Goal: Task Accomplishment & Management: Complete application form

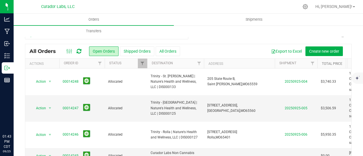
drag, startPoint x: 0, startPoint y: 0, endPoint x: 323, endPoint y: 61, distance: 329.0
click at [323, 62] on link "Total Price" at bounding box center [332, 64] width 20 height 4
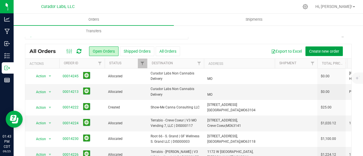
click at [317, 51] on span "Create new order" at bounding box center [324, 51] width 30 height 5
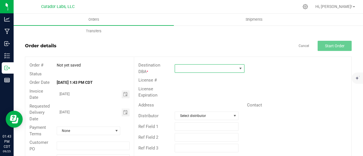
click at [198, 70] on span at bounding box center [206, 69] width 62 height 8
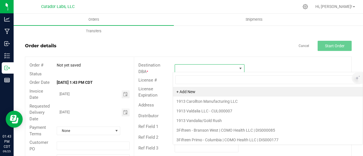
scroll to position [8, 69]
type input "blue sage"
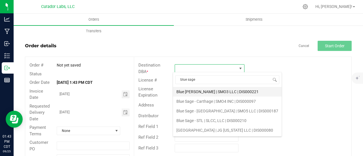
click at [213, 90] on li "Blue [PERSON_NAME] | SMO3 LLC | DIS000221" at bounding box center [227, 92] width 109 height 10
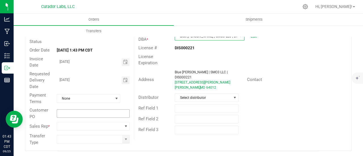
scroll to position [33, 0]
click at [100, 127] on span at bounding box center [89, 126] width 65 height 8
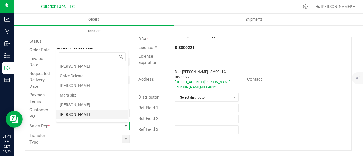
scroll to position [19, 0]
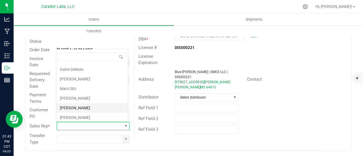
click at [84, 106] on li "[PERSON_NAME]" at bounding box center [92, 108] width 72 height 10
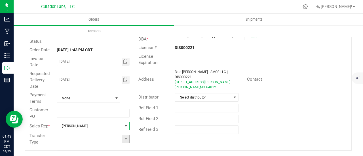
click at [124, 141] on span at bounding box center [125, 139] width 7 height 8
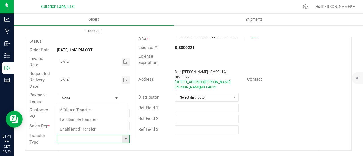
scroll to position [8, 71]
click at [91, 126] on li "Unaffiliated Transfer" at bounding box center [92, 130] width 72 height 10
type input "Unaffiliated Transfer"
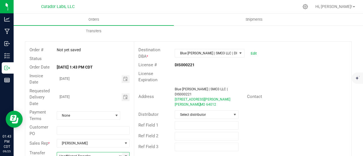
scroll to position [0, 0]
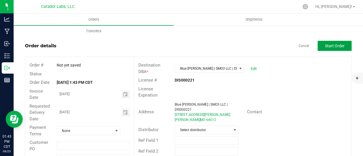
click at [341, 41] on button "Start Order" at bounding box center [335, 46] width 34 height 10
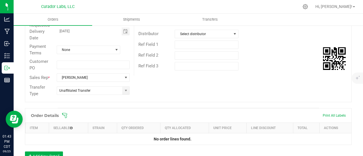
scroll to position [142, 0]
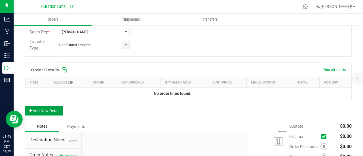
click at [41, 110] on button "Add New Detail" at bounding box center [44, 111] width 38 height 10
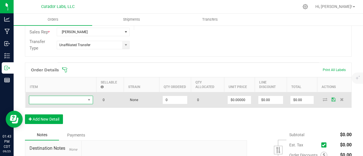
click at [42, 97] on span "NO DATA FOUND" at bounding box center [57, 100] width 56 height 8
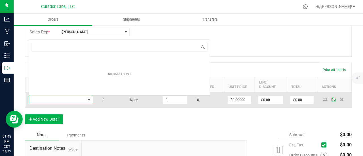
scroll to position [8, 64]
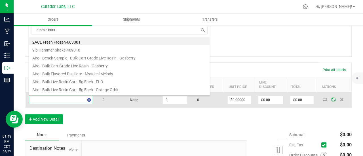
type input "atomic burst"
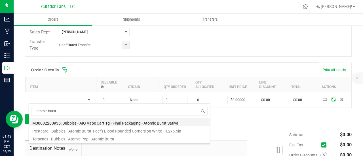
click at [106, 124] on li "M00002280936: Bubbles - AIO Vape Cart 1g - Final Packaging - Atomic Burst Sativa" at bounding box center [119, 123] width 181 height 8
type input "0 ea"
type input "$25.00000"
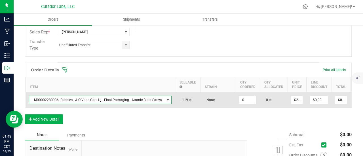
click at [242, 101] on input "0" at bounding box center [248, 100] width 17 height 8
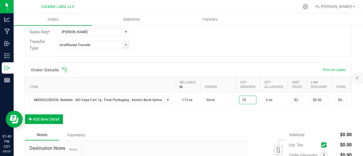
type input "25 ea"
type input "$625.00"
click at [241, 119] on div "Order Details Print All Labels Item Sellable Strain Qty Ordered Qty Allocated U…" at bounding box center [188, 96] width 327 height 67
click at [54, 121] on button "Add New Detail" at bounding box center [44, 120] width 38 height 10
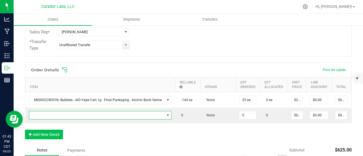
click at [53, 116] on span "NO DATA FOUND" at bounding box center [96, 116] width 135 height 8
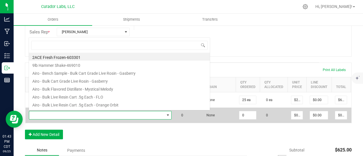
scroll to position [8, 140]
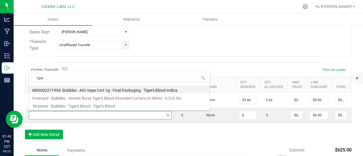
type input "tigers"
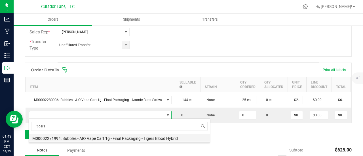
click at [140, 137] on li "M00002271994: Bubbles - AIO Vape Cart 1g - Final Packaging - Tigers Blood Hybrid" at bounding box center [119, 138] width 181 height 8
type input "0 ea"
type input "$25.00000"
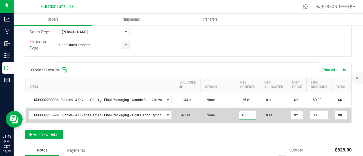
click at [246, 112] on input "0" at bounding box center [248, 116] width 17 height 8
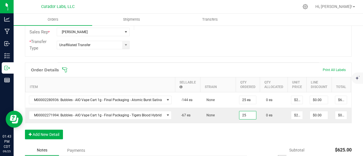
click at [246, 123] on div "Item Sellable Strain Qty Ordered Qty Allocated Unit Price Line Discount Total A…" at bounding box center [188, 100] width 326 height 46
type input "25 ea"
type input "$625.00"
click at [39, 139] on button "Add New Detail" at bounding box center [44, 135] width 38 height 10
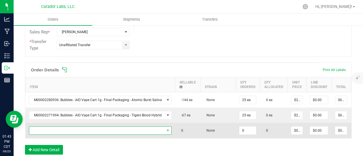
click at [41, 131] on span "NO DATA FOUND" at bounding box center [96, 131] width 135 height 8
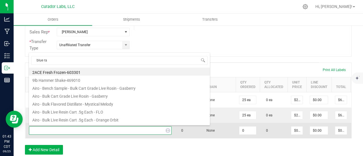
type input "blue raz"
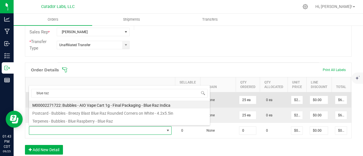
click at [106, 104] on li "M00002271722: Bubbles - AIO Vape Cart 1g - Final Packaging - Blue Raz Indica" at bounding box center [119, 105] width 181 height 8
type input "0 ea"
type input "$25.00000"
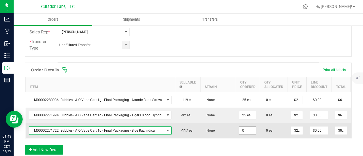
click at [247, 130] on input "0" at bounding box center [248, 131] width 17 height 8
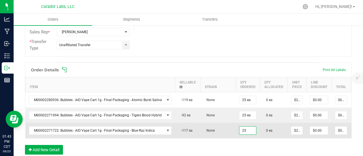
type input "25 ea"
type input "$625.00"
click at [224, 125] on td "None" at bounding box center [217, 130] width 35 height 15
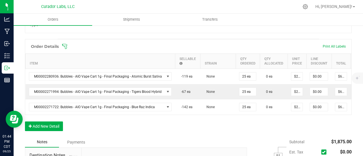
scroll to position [199, 0]
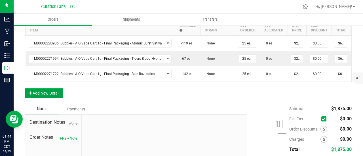
click at [52, 97] on button "Add New Detail" at bounding box center [44, 94] width 38 height 10
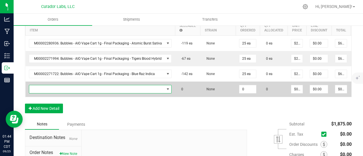
click at [52, 86] on span "NO DATA FOUND" at bounding box center [96, 89] width 135 height 8
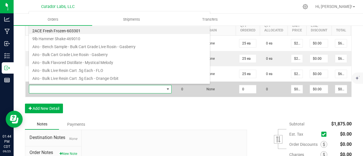
scroll to position [8, 140]
type input "superman"
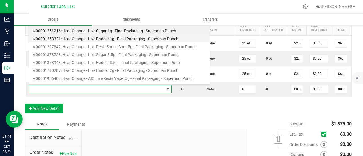
click at [94, 38] on li "M00001253321: HeadChange - Live Badder 1g - Final Packaging - Superman Punch" at bounding box center [119, 38] width 181 height 8
type input "0 ea"
type input "$25.00000"
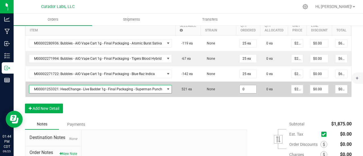
click at [250, 88] on input "0" at bounding box center [248, 89] width 17 height 8
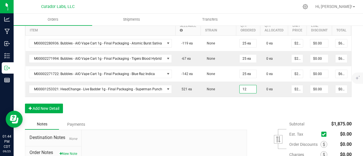
type input "12 ea"
type input "$300.00"
click at [244, 110] on div "Order Details Print All Labels Item Sellable Strain Qty Ordered Qty Allocated U…" at bounding box center [188, 62] width 327 height 113
click at [46, 112] on button "Add New Detail" at bounding box center [44, 109] width 38 height 10
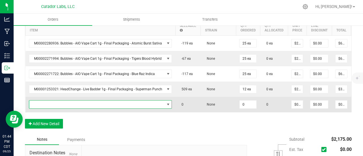
click at [49, 102] on span "NO DATA FOUND" at bounding box center [97, 105] width 136 height 8
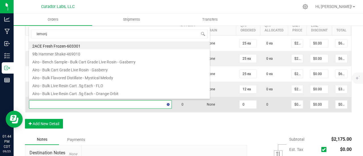
type input "lemonji"
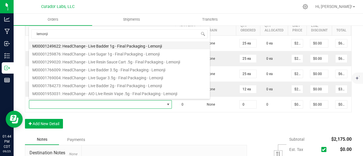
click at [89, 44] on li "M00001249622: HeadChange - Live Badder 1g - Final Packaging - Lemonji" at bounding box center [119, 45] width 181 height 8
type input "0 ea"
type input "$25.00000"
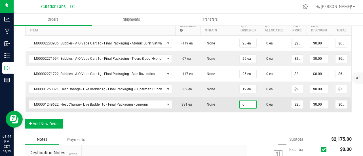
click at [249, 102] on input "0" at bounding box center [248, 105] width 17 height 8
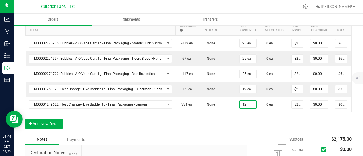
type input "12 ea"
type input "$300.00"
click at [250, 120] on div "Order Details Print All Labels Item Sellable Strain Qty Ordered Qty Allocated U…" at bounding box center [188, 70] width 327 height 129
click at [57, 127] on button "Add New Detail" at bounding box center [44, 124] width 38 height 10
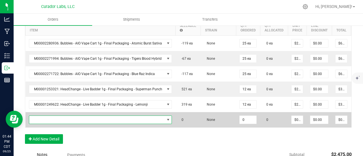
click at [57, 118] on span "NO DATA FOUND" at bounding box center [97, 120] width 136 height 8
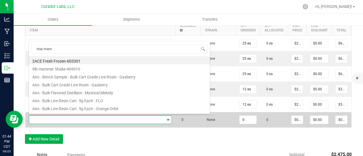
type input "trop mama"
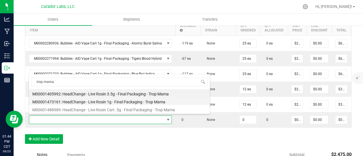
click at [78, 100] on li "M00001473161: HeadChange - Live Rosin 1g - Final Packaging - Trop Mama" at bounding box center [119, 101] width 181 height 8
type input "0 ea"
type input "$32.50000"
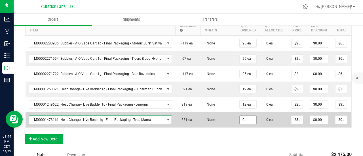
click at [241, 120] on input "0" at bounding box center [248, 120] width 17 height 8
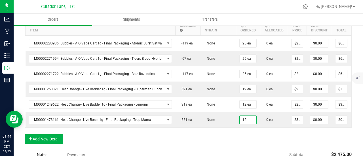
type input "12 ea"
type input "$390.00"
click at [241, 137] on div "Order Details Print All Labels Item Sellable Strain Qty Ordered Qty Allocated U…" at bounding box center [188, 78] width 327 height 144
click at [56, 143] on button "Add New Detail" at bounding box center [44, 140] width 38 height 10
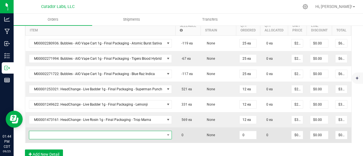
click at [55, 135] on span "NO DATA FOUND" at bounding box center [97, 135] width 136 height 8
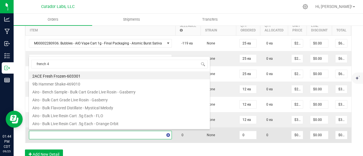
type input "french 42"
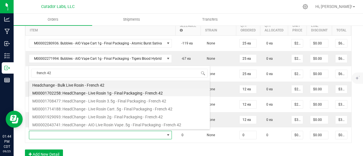
click at [96, 94] on li "M00001702258: HeadChange - Live Rosin 1g - Final Packaging - French 42" at bounding box center [119, 93] width 181 height 8
type input "0 ea"
type input "$32.50000"
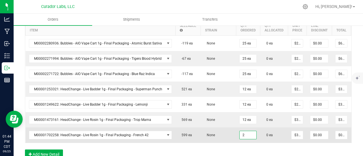
type input "2 ea"
type input "$65.00"
click at [209, 128] on td "None" at bounding box center [218, 135] width 35 height 15
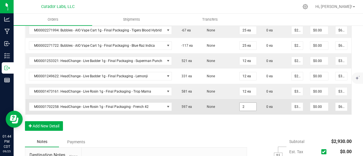
click at [241, 104] on input "2" at bounding box center [248, 107] width 17 height 8
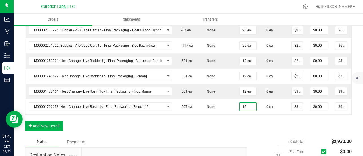
type input "12 ea"
type input "$390.00"
click at [246, 123] on div "Order Details Print All Labels Item Sellable Strain Qty Ordered Qty Allocated U…" at bounding box center [188, 57] width 327 height 159
click at [55, 125] on button "Add New Detail" at bounding box center [44, 126] width 38 height 10
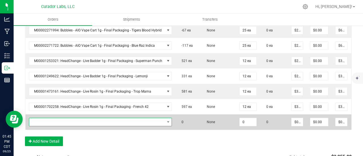
click at [58, 121] on span "NO DATA FOUND" at bounding box center [97, 122] width 136 height 8
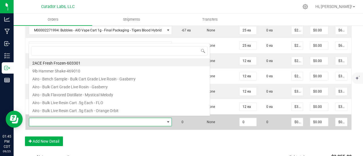
scroll to position [8, 140]
type input "funkenstein"
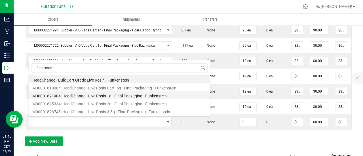
click at [86, 96] on li "M00001821904: HeadChange - Live Rosin 1g - Final Packaging - Funkenstein" at bounding box center [119, 95] width 181 height 8
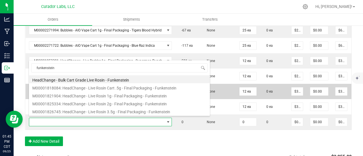
type input "0 ea"
type input "$32.50000"
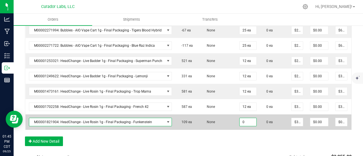
drag, startPoint x: 247, startPoint y: 119, endPoint x: 246, endPoint y: 142, distance: 23.0
click at [247, 119] on input "0" at bounding box center [248, 122] width 17 height 8
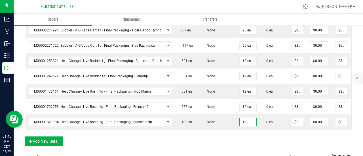
type input "12 ea"
type input "$390.00"
click at [246, 142] on div "Order Details Print All Labels Item Sellable Strain Qty Ordered Qty Allocated U…" at bounding box center [188, 65] width 327 height 175
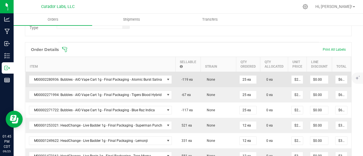
scroll to position [170, 0]
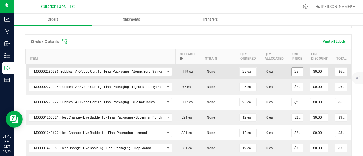
click at [298, 71] on input "25" at bounding box center [297, 72] width 11 height 8
click at [298, 71] on input "22.50" at bounding box center [297, 72] width 11 height 8
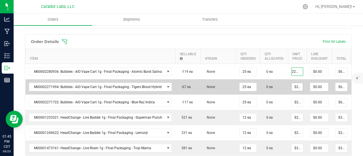
type input "$22.50000"
type input "$562.50"
click at [294, 85] on input "25" at bounding box center [297, 87] width 11 height 8
paste input "2."
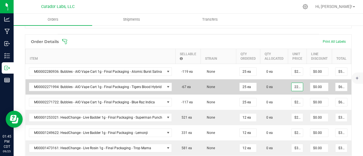
scroll to position [0, 1]
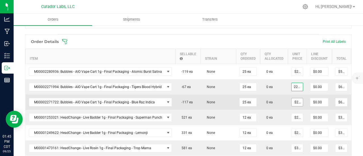
type input "$22.50000"
type input "$562.50"
click at [294, 100] on input "25" at bounding box center [297, 102] width 11 height 8
paste input "2."
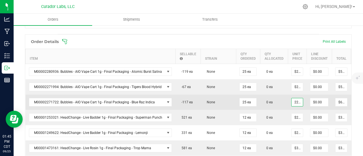
scroll to position [0, 1]
type input "$22.50000"
type input "$562.50"
click at [282, 102] on td "0 ea" at bounding box center [274, 102] width 28 height 15
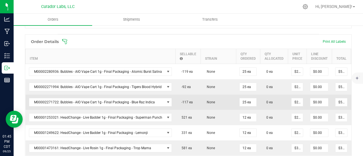
scroll to position [199, 0]
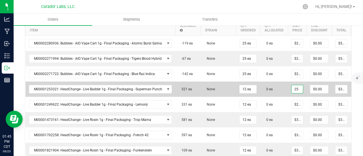
click at [295, 89] on input "25" at bounding box center [297, 89] width 11 height 8
paste input "2."
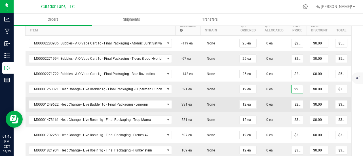
scroll to position [0, 1]
type input "$22.50000"
type input "$270.00"
click at [293, 101] on input "25" at bounding box center [297, 105] width 11 height 8
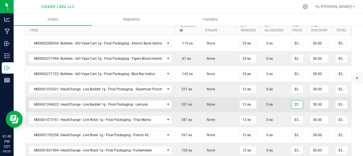
paste input "2."
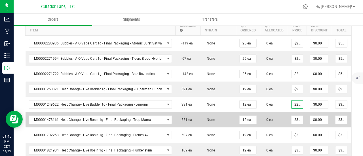
scroll to position [0, 1]
type input "$22.50000"
type input "$270.00"
click at [288, 116] on td "$32.50000" at bounding box center [297, 119] width 19 height 15
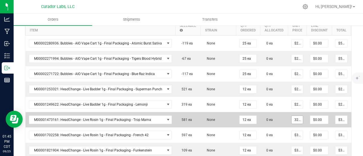
click at [292, 118] on input "32.5" at bounding box center [297, 120] width 11 height 8
click at [292, 118] on input "29.25" at bounding box center [297, 120] width 11 height 8
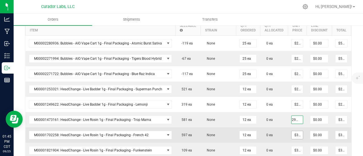
click at [294, 133] on input "$32.50000" at bounding box center [297, 135] width 11 height 8
type input "$29.25000"
type input "$351.00"
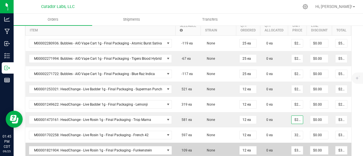
paste input "29.2"
type input "$29.25000"
type input "$351.00"
click at [292, 146] on span "$32.50000" at bounding box center [297, 150] width 12 height 9
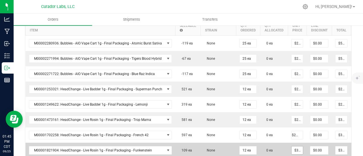
scroll to position [0, 0]
click at [292, 147] on input "$32.50000" at bounding box center [297, 151] width 11 height 8
paste input "29.2"
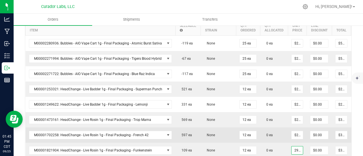
type input "$29.25000"
type input "$351.00"
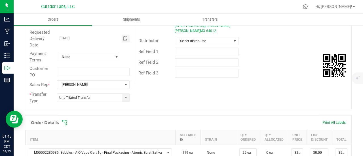
scroll to position [57, 0]
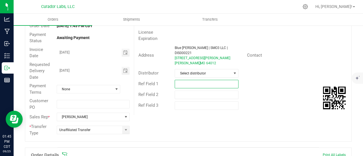
click at [202, 80] on input "text" at bounding box center [207, 84] width 64 height 9
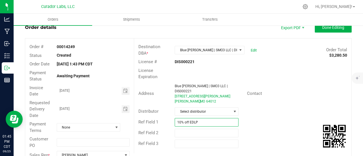
scroll to position [0, 0]
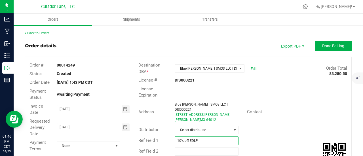
click at [185, 137] on input "10% off EDLP" at bounding box center [207, 141] width 64 height 9
type input "10% EDLP"
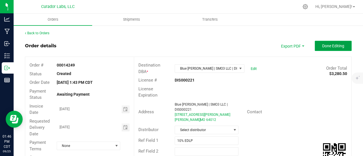
click at [332, 42] on button "Done Editing" at bounding box center [333, 46] width 37 height 10
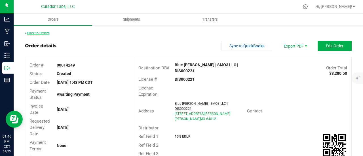
click at [38, 33] on link "Back to Orders" at bounding box center [37, 33] width 24 height 4
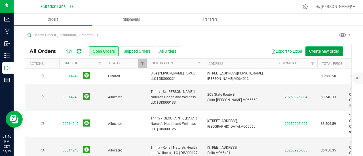
click at [318, 53] on span "Create new order" at bounding box center [324, 51] width 30 height 5
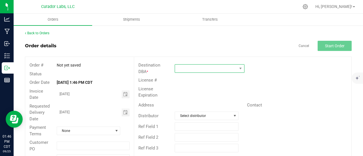
click at [219, 65] on span at bounding box center [206, 69] width 62 height 8
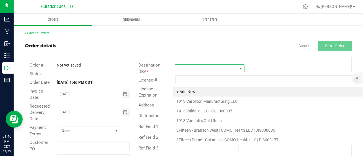
scroll to position [8, 69]
type input "[GEOGRAPHIC_DATA]"
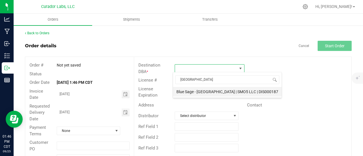
click at [221, 92] on li "Blue Sage - [GEOGRAPHIC_DATA] | SMO5 LLC | DIS000187" at bounding box center [227, 92] width 109 height 10
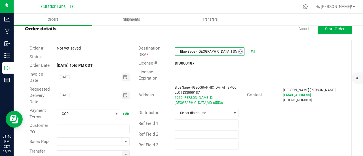
scroll to position [33, 0]
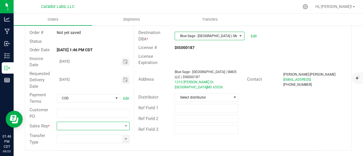
click at [118, 129] on span at bounding box center [89, 126] width 65 height 8
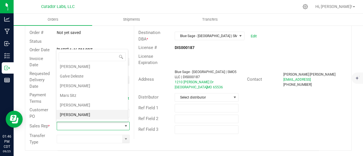
scroll to position [19, 0]
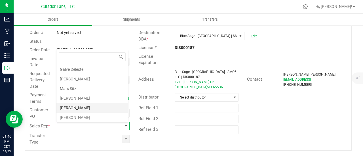
click at [97, 108] on li "[PERSON_NAME]" at bounding box center [92, 108] width 72 height 10
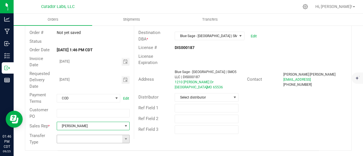
click at [124, 139] on span at bounding box center [126, 139] width 5 height 5
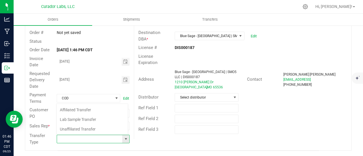
scroll to position [8, 71]
click at [99, 129] on li "Unaffiliated Transfer" at bounding box center [92, 130] width 72 height 10
type input "Unaffiliated Transfer"
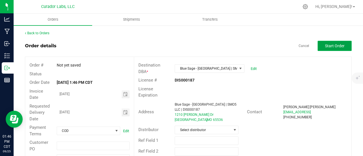
click at [319, 50] on button "Start Order" at bounding box center [335, 46] width 34 height 10
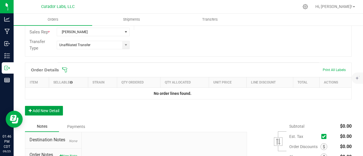
click at [54, 112] on button "Add New Detail" at bounding box center [44, 111] width 38 height 10
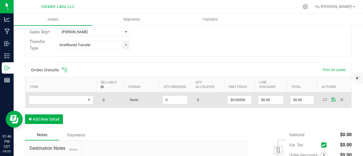
click at [56, 93] on td at bounding box center [61, 101] width 71 height 16
click at [58, 96] on span "NO DATA FOUND" at bounding box center [57, 100] width 56 height 8
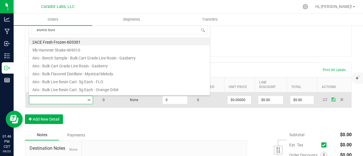
type input "atomic burst"
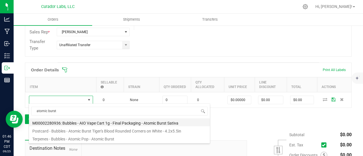
click at [89, 122] on li "M00002280936: Bubbles - AIO Vape Cart 1g - Final Packaging - Atomic Burst Sativa" at bounding box center [119, 123] width 181 height 8
type input "0 ea"
type input "$25.00000"
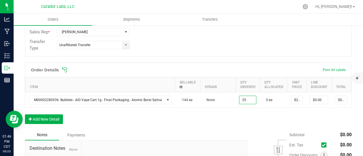
type input "25 ea"
type input "$625.00"
click at [243, 129] on div "Order Details Print All Labels Item Sellable Strain Qty Ordered Qty Allocated U…" at bounding box center [188, 96] width 327 height 67
click at [51, 122] on button "Add New Detail" at bounding box center [44, 120] width 38 height 10
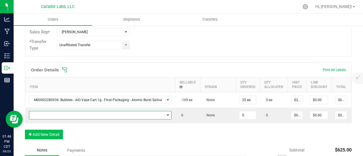
click at [49, 116] on span "NO DATA FOUND" at bounding box center [96, 116] width 135 height 8
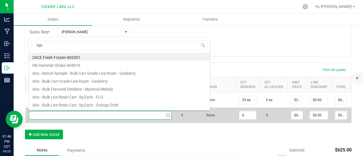
type input "tiger"
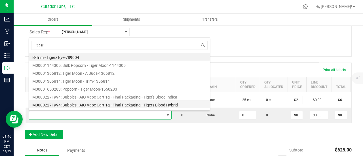
click at [133, 102] on li "M00002271994: Bubbles - AIO Vape Cart 1g - Final Packaging - Tigers Blood Hybrid" at bounding box center [119, 104] width 181 height 8
type input "0 ea"
type input "$25.00000"
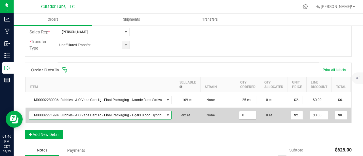
click at [242, 113] on input "0" at bounding box center [248, 116] width 17 height 8
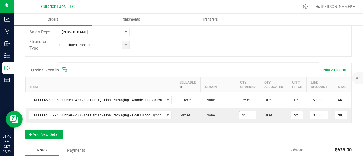
type input "25 ea"
type input "$625.00"
drag, startPoint x: 243, startPoint y: 134, endPoint x: 181, endPoint y: 135, distance: 61.6
click at [243, 134] on div "Order Details Print All Labels Item Sellable Strain Qty Ordered Qty Allocated U…" at bounding box center [188, 104] width 327 height 83
click at [57, 137] on button "Add New Detail" at bounding box center [44, 135] width 38 height 10
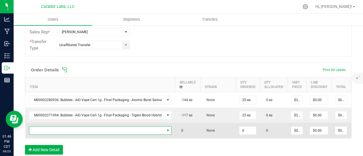
click at [56, 134] on span "NO DATA FOUND" at bounding box center [100, 131] width 143 height 9
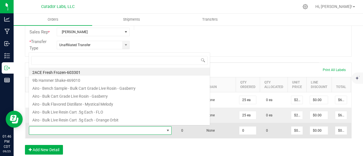
scroll to position [8, 140]
type input "blue raz"
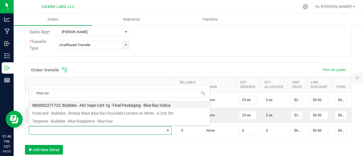
click at [89, 104] on li "M00002271722: Bubbles - AIO Vape Cart 1g - Final Packaging - Blue Raz Indica" at bounding box center [119, 105] width 181 height 8
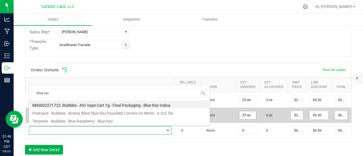
type input "0 ea"
type input "$25.00000"
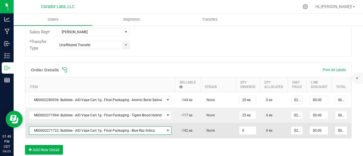
drag, startPoint x: 244, startPoint y: 131, endPoint x: 226, endPoint y: 126, distance: 18.6
click at [244, 131] on input "0" at bounding box center [248, 131] width 17 height 8
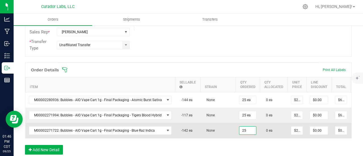
type input "25 ea"
type input "$625.00"
click at [223, 125] on td "None" at bounding box center [217, 130] width 35 height 15
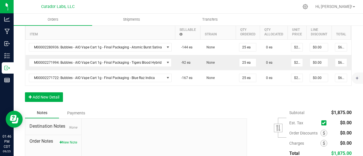
scroll to position [199, 0]
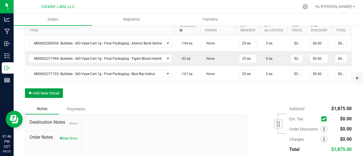
click at [54, 97] on button "Add New Detail" at bounding box center [44, 94] width 38 height 10
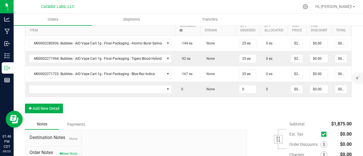
click at [54, 93] on td at bounding box center [101, 89] width 150 height 15
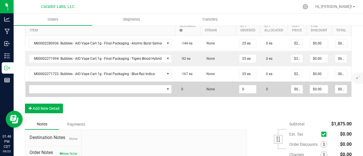
click at [56, 83] on td at bounding box center [101, 89] width 150 height 15
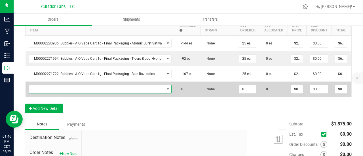
click at [57, 86] on span "NO DATA FOUND" at bounding box center [96, 89] width 135 height 8
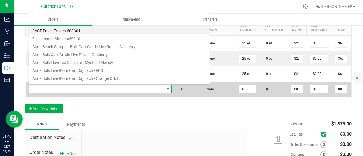
scroll to position [8, 140]
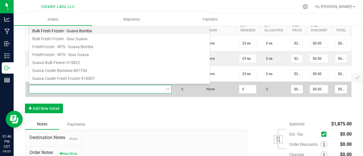
type input "guavalution"
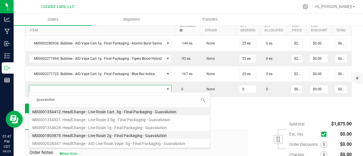
click at [102, 137] on li "M00001803875: HeadChange - Live Rosin 2g - Final Packaging - Guavalution" at bounding box center [119, 135] width 181 height 8
type input "0 ea"
type input "$60.00000"
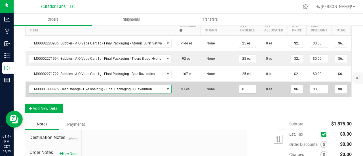
click at [244, 87] on input "0" at bounding box center [248, 89] width 17 height 8
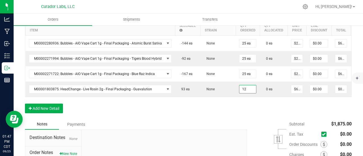
type input "12 ea"
type input "$720.00"
click at [242, 107] on div "Order Details Print All Labels Item Sellable Strain Qty Ordered Qty Allocated U…" at bounding box center [188, 62] width 327 height 113
click at [38, 111] on button "Add New Detail" at bounding box center [44, 109] width 38 height 10
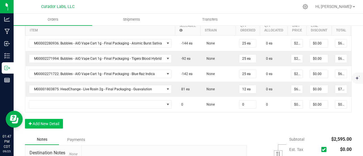
click at [40, 108] on td at bounding box center [101, 104] width 150 height 15
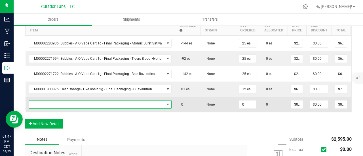
click at [40, 105] on span "NO DATA FOUND" at bounding box center [96, 105] width 135 height 8
click at [90, 105] on span "NO DATA FOUND" at bounding box center [96, 105] width 135 height 8
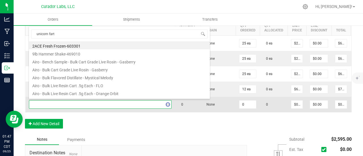
type input "unicorn farts"
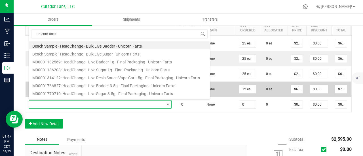
drag, startPoint x: 95, startPoint y: 72, endPoint x: 131, endPoint y: 81, distance: 36.6
click at [95, 71] on li "M00001136203: HeadChange - Live Sugar 1g - Final Packaging - Unicorn Farts" at bounding box center [119, 69] width 181 height 8
type input "0 ea"
type input "$25.00000"
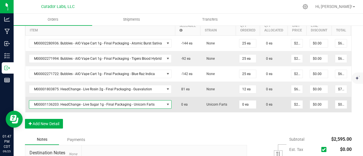
click at [119, 103] on span "M00001136203: HeadChange - Live Sugar 1g - Final Packaging - Unicorn Farts" at bounding box center [96, 105] width 135 height 8
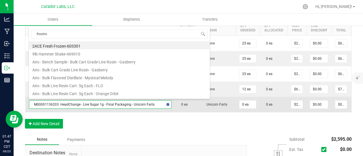
type input "frootrot"
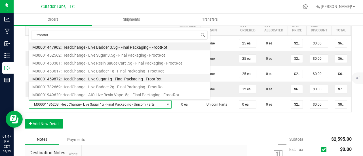
click at [114, 81] on li "M00001459872: HeadChange - Live Sugar 1g - Final Packaging - FrootRot" at bounding box center [119, 78] width 181 height 8
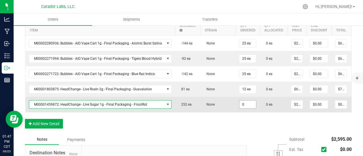
click at [240, 103] on input "0" at bounding box center [248, 105] width 17 height 8
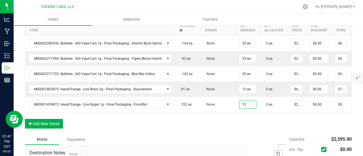
type input "12 ea"
type input "$300.00"
click at [246, 126] on div "Order Details Print All Labels Item Sellable Strain Qty Ordered Qty Allocated U…" at bounding box center [188, 70] width 327 height 129
click at [56, 129] on button "Add New Detail" at bounding box center [44, 124] width 38 height 10
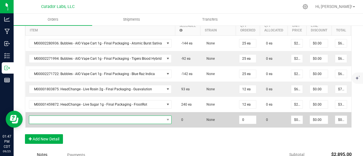
click at [55, 120] on span "NO DATA FOUND" at bounding box center [96, 120] width 135 height 8
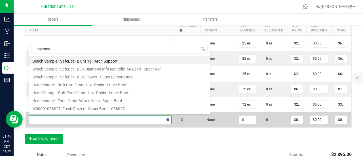
type input "superman"
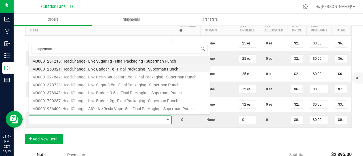
click at [117, 70] on li "M00001253321: HeadChange - Live Badder 1g - Final Packaging - Superman Punch" at bounding box center [119, 68] width 181 height 8
type input "0 ea"
type input "$25.00000"
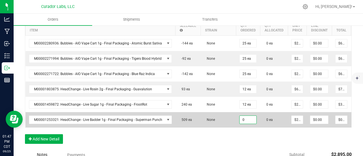
click at [242, 118] on input "0" at bounding box center [248, 120] width 17 height 8
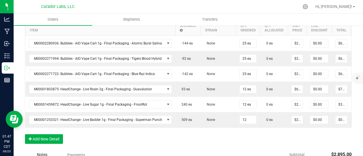
type input "12 ea"
type input "$300.00"
click at [249, 146] on div "Order Details Print All Labels Item Sellable Strain Qty Ordered Qty Allocated U…" at bounding box center [188, 78] width 327 height 144
click at [53, 139] on button "Add New Detail" at bounding box center [44, 140] width 38 height 10
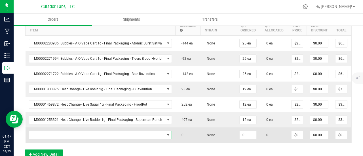
click at [53, 134] on span "NO DATA FOUND" at bounding box center [97, 135] width 136 height 8
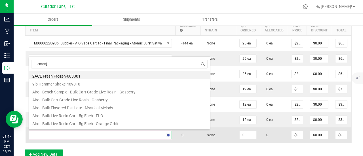
type input "lemonji"
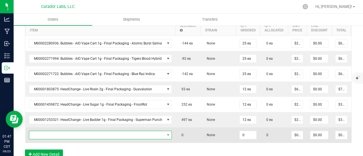
click at [103, 131] on span "NO DATA FOUND" at bounding box center [97, 135] width 136 height 8
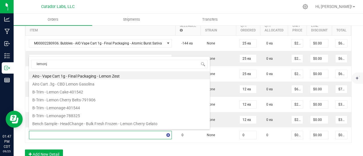
type input "lemonji"
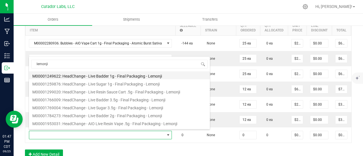
click at [104, 74] on li "M00001249622: HeadChange - Live Badder 1g - Final Packaging - Lemonji" at bounding box center [119, 76] width 181 height 8
type input "0 ea"
type input "$25.00000"
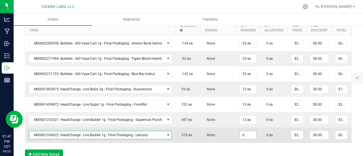
click at [242, 133] on input "0" at bounding box center [248, 135] width 17 height 8
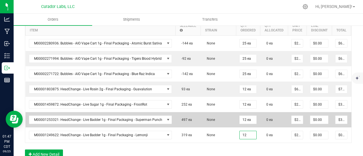
type input "12 ea"
type input "$300.00"
click at [209, 121] on td "None" at bounding box center [218, 119] width 35 height 15
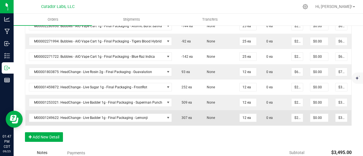
scroll to position [227, 0]
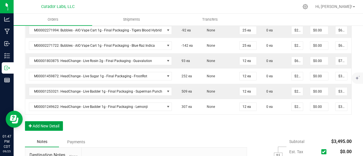
click at [54, 130] on button "Add New Detail" at bounding box center [44, 126] width 38 height 10
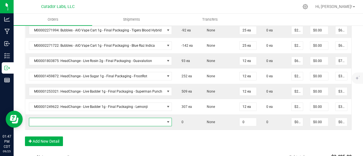
click at [54, 122] on span "NO DATA FOUND" at bounding box center [97, 122] width 136 height 8
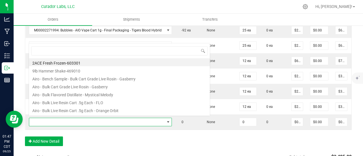
scroll to position [8, 140]
type input "funkenstein"
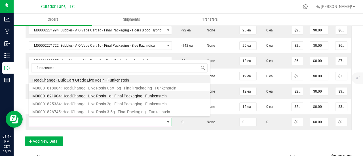
click at [91, 93] on li "M00001821904: HeadChange - Live Rosin 1g - Final Packaging - Funkenstein" at bounding box center [119, 95] width 181 height 8
type input "0 ea"
type input "$32.50000"
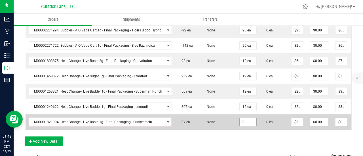
click at [242, 122] on input "0" at bounding box center [248, 122] width 17 height 8
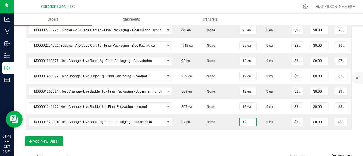
type input "12 ea"
type input "$390.00"
click at [242, 144] on div "Order Details Print All Labels Item Sellable Strain Qty Ordered Qty Allocated U…" at bounding box center [188, 65] width 327 height 175
click at [33, 144] on button "Add New Detail" at bounding box center [44, 142] width 38 height 10
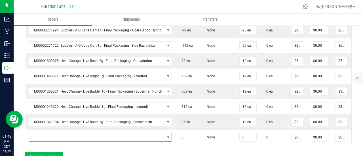
click at [38, 137] on span "NO DATA FOUND" at bounding box center [97, 138] width 136 height 8
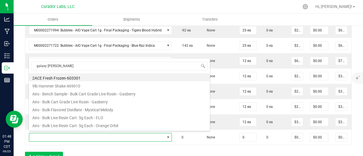
type input "galaxy gush"
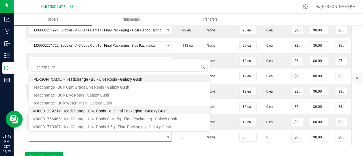
click at [98, 110] on li "M00001239219: HeadChange - Live Rosin 1g - Final Packaging - Galaxy Gush" at bounding box center [119, 110] width 181 height 8
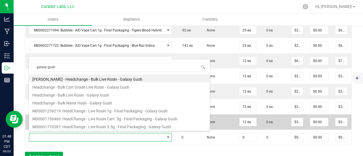
type input "0 ea"
type input "$32.50000"
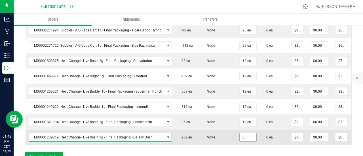
click at [248, 138] on input "0" at bounding box center [248, 138] width 17 height 8
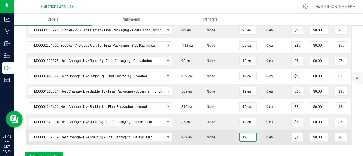
type input "12 ea"
type input "$390.00"
click at [215, 130] on td "None" at bounding box center [218, 137] width 35 height 15
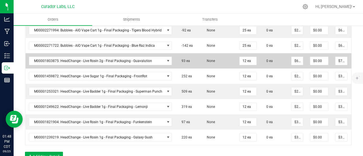
scroll to position [170, 0]
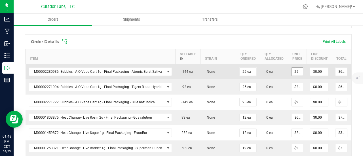
click at [293, 69] on input "25" at bounding box center [297, 72] width 11 height 8
click at [293, 69] on input "22.50" at bounding box center [297, 72] width 11 height 8
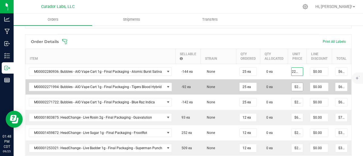
type input "$22.50000"
type input "$562.50"
click at [292, 86] on input "25" at bounding box center [297, 87] width 11 height 8
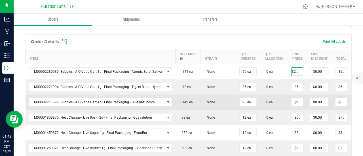
scroll to position [0, 0]
paste input "2."
type input "$22.50000"
type input "$562.50"
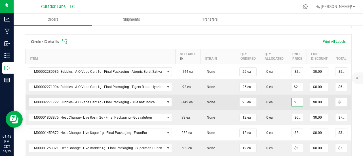
click at [293, 98] on input "25" at bounding box center [297, 102] width 11 height 8
paste input "2."
type input "$22.50000"
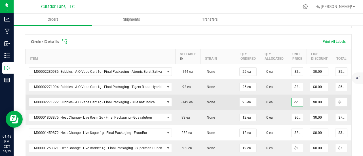
type input "$562.50"
click at [279, 96] on td "0 ea" at bounding box center [274, 102] width 28 height 15
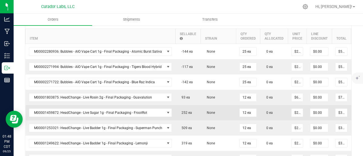
scroll to position [199, 0]
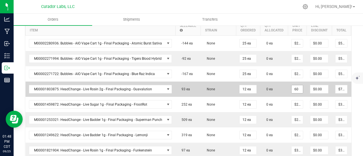
click at [292, 87] on input "60" at bounding box center [297, 89] width 11 height 8
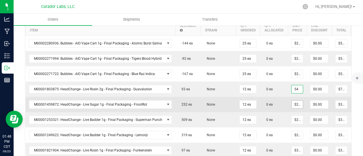
type input "$54.00000"
type input "$648.00"
click at [293, 104] on input "25" at bounding box center [297, 105] width 11 height 8
paste input "2."
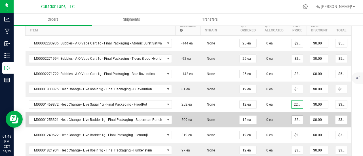
type input "$22.50000"
type input "$270.00"
click at [293, 119] on input "25" at bounding box center [297, 120] width 11 height 8
paste input "2."
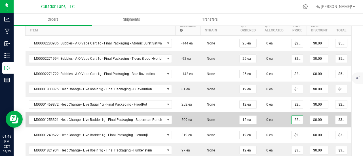
scroll to position [0, 1]
type input "$22.50000"
type input "$270.00"
click at [283, 118] on td "0 ea" at bounding box center [274, 119] width 28 height 15
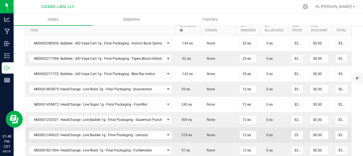
drag, startPoint x: 293, startPoint y: 131, endPoint x: 283, endPoint y: 126, distance: 11.9
click at [293, 131] on input "25" at bounding box center [297, 135] width 11 height 8
paste input "2."
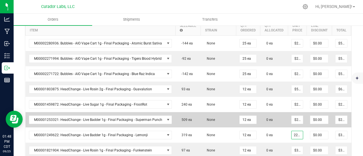
type input "$22.50000"
type input "$270.00"
click at [274, 122] on td "0 ea" at bounding box center [274, 119] width 28 height 15
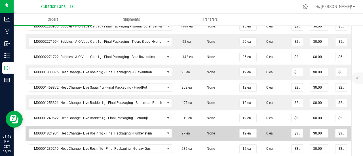
scroll to position [227, 0]
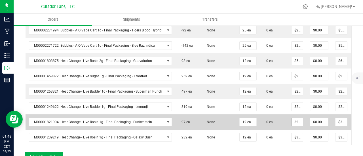
click at [293, 122] on input "32.5" at bounding box center [297, 122] width 11 height 8
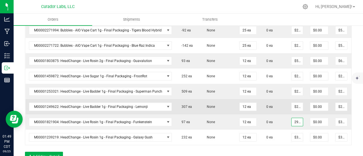
scroll to position [0, 3]
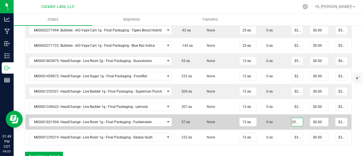
click at [292, 121] on input "29.25" at bounding box center [297, 122] width 11 height 8
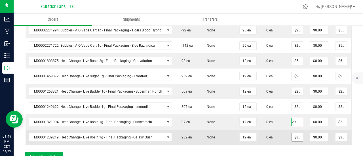
type input "$29.25000"
type input "$351.00"
click at [293, 136] on input "32.5" at bounding box center [297, 138] width 11 height 8
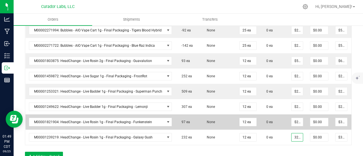
paste input "29.2"
type input "$29.25000"
type input "$351.00"
click at [276, 121] on td "0 ea" at bounding box center [274, 122] width 28 height 15
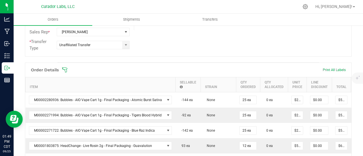
scroll to position [57, 0]
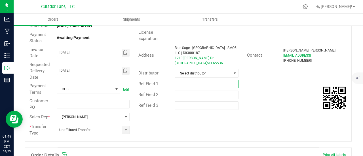
click at [195, 81] on input "text" at bounding box center [207, 84] width 64 height 9
type input "10% off EDLP"
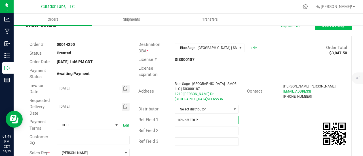
scroll to position [0, 0]
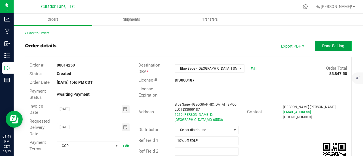
click at [329, 44] on span "Done Editing" at bounding box center [333, 46] width 22 height 5
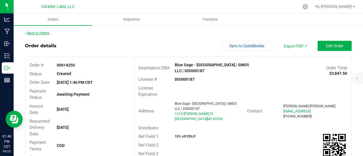
click at [35, 35] on link "Back to Orders" at bounding box center [37, 33] width 24 height 4
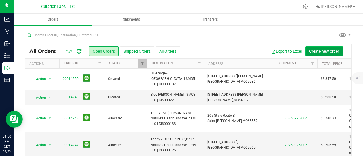
click at [310, 53] on span "Create new order" at bounding box center [324, 51] width 30 height 5
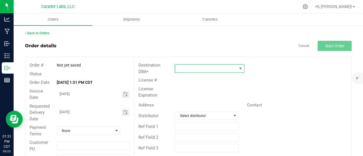
click at [212, 69] on span at bounding box center [206, 69] width 62 height 8
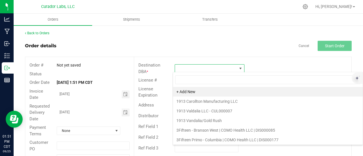
scroll to position [8, 69]
type input "blue sage"
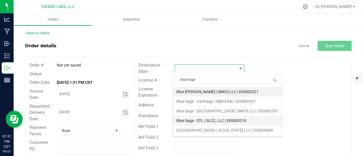
click at [232, 118] on li "Blue Sage - STL | SLCC, LLC | DIS000210" at bounding box center [227, 121] width 109 height 10
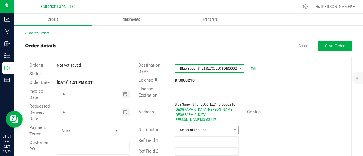
scroll to position [33, 0]
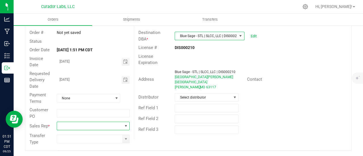
click at [113, 126] on span at bounding box center [89, 126] width 65 height 8
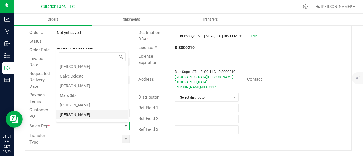
scroll to position [19, 0]
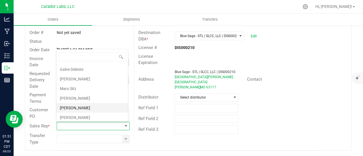
click at [95, 104] on li "[PERSON_NAME]" at bounding box center [92, 108] width 72 height 10
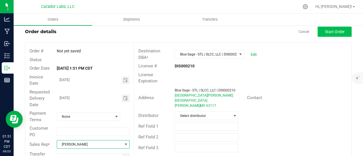
scroll to position [0, 0]
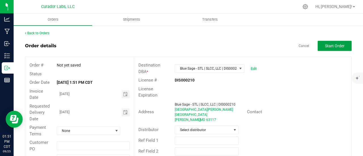
click at [342, 42] on button "Start Order" at bounding box center [335, 46] width 34 height 10
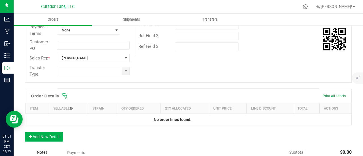
scroll to position [170, 0]
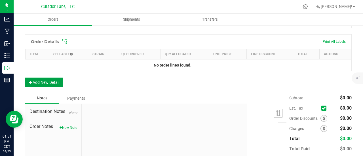
click at [56, 79] on button "Add New Detail" at bounding box center [44, 83] width 38 height 10
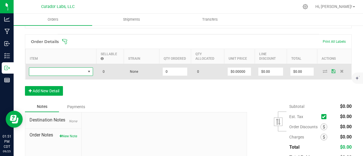
click at [54, 68] on span "NO DATA FOUND" at bounding box center [57, 72] width 56 height 8
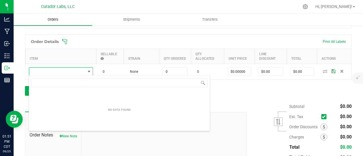
scroll to position [8, 64]
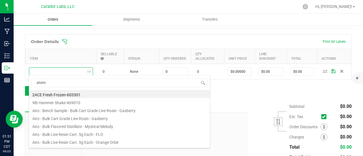
type input "atomic"
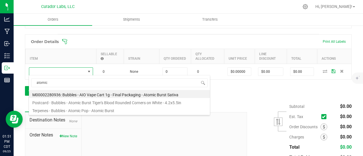
drag, startPoint x: 120, startPoint y: 96, endPoint x: 141, endPoint y: 91, distance: 21.6
click at [120, 96] on li "M00002280936: Bubbles - AIO Vape Cart 1g - Final Packaging - Atomic Burst Sativa" at bounding box center [119, 94] width 181 height 8
type input "0 ea"
type input "$25.00000"
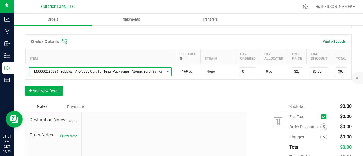
drag, startPoint x: 242, startPoint y: 72, endPoint x: 240, endPoint y: 90, distance: 18.1
click at [242, 72] on input "0" at bounding box center [248, 72] width 17 height 8
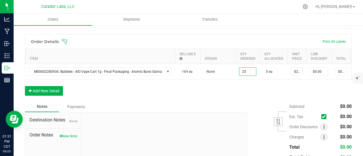
type input "25 ea"
type input "$625.00"
click at [239, 93] on div "Order Details Print All Labels Item Sellable Strain Qty Ordered Qty Allocated U…" at bounding box center [188, 67] width 327 height 67
click at [60, 92] on button "Add New Detail" at bounding box center [44, 91] width 38 height 10
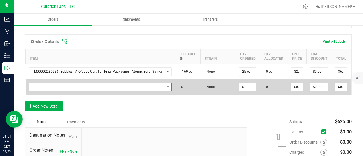
click at [60, 86] on span "NO DATA FOUND" at bounding box center [96, 87] width 135 height 8
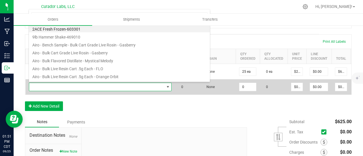
scroll to position [8, 140]
type input "tiger"
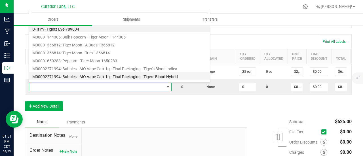
click at [102, 75] on li "M00002271994: Bubbles - AIO Vape Cart 1g - Final Packaging - Tigers Blood Hybrid" at bounding box center [119, 76] width 181 height 8
type input "0 ea"
type input "$25.00000"
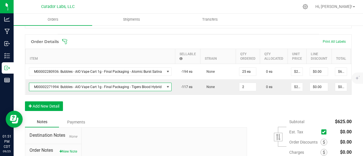
drag, startPoint x: 249, startPoint y: 85, endPoint x: 244, endPoint y: 115, distance: 29.9
click at [248, 86] on input "2" at bounding box center [248, 87] width 17 height 8
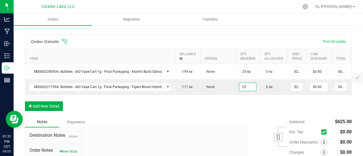
type input "25 ea"
type input "$625.00"
drag, startPoint x: 244, startPoint y: 115, endPoint x: 105, endPoint y: 120, distance: 139.2
click at [243, 116] on div "Order Details Print All Labels Item Sellable Strain Qty Ordered Qty Allocated U…" at bounding box center [188, 75] width 327 height 83
click at [52, 110] on button "Add New Detail" at bounding box center [44, 107] width 38 height 10
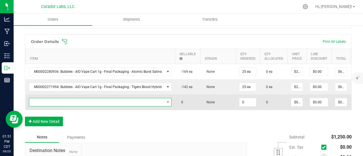
click at [50, 100] on span "NO DATA FOUND" at bounding box center [96, 102] width 135 height 8
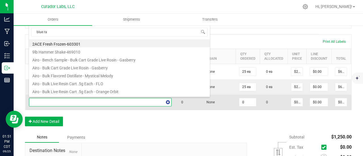
type input "blue raz"
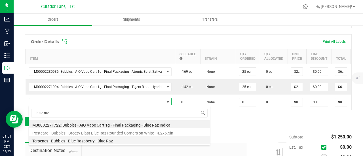
click at [113, 137] on li "Terpenes - Bubbles - Blue Raspberry - Blue Raz" at bounding box center [119, 141] width 181 height 8
type input "0.0000 g"
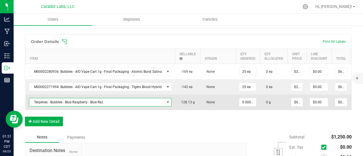
click at [106, 101] on span "Terpenes - Bubbles - Blue Raspberry - Blue Raz" at bounding box center [96, 102] width 135 height 8
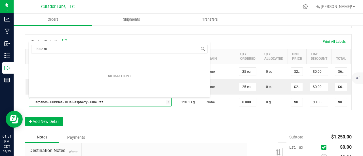
type input "blue raz"
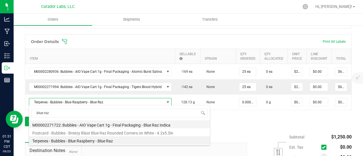
click at [98, 124] on li "M00002271722: Bubbles - AIO Vape Cart 1g - Final Packaging - Blue Raz Indica" at bounding box center [119, 125] width 181 height 8
type input "0 ea"
type input "$25.00000"
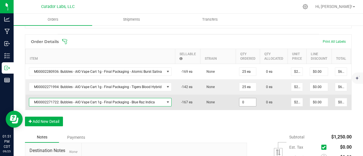
drag, startPoint x: 249, startPoint y: 101, endPoint x: 247, endPoint y: 105, distance: 4.3
click at [249, 101] on input "0" at bounding box center [248, 102] width 17 height 8
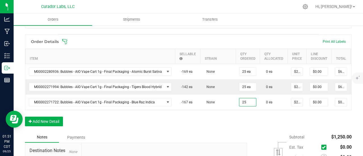
type input "25 ea"
type input "$625.00"
click at [243, 122] on div "Order Details Print All Labels Item Sellable Strain Qty Ordered Qty Allocated U…" at bounding box center [188, 83] width 327 height 98
drag, startPoint x: 69, startPoint y: 127, endPoint x: 60, endPoint y: 119, distance: 11.5
click at [69, 127] on div "Order Details Print All Labels Item Sellable Strain Qty Ordered Qty Allocated U…" at bounding box center [188, 83] width 327 height 98
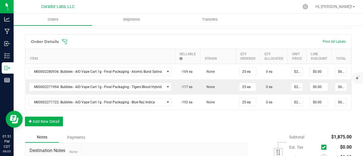
click at [59, 119] on div "Order Details Print All Labels Item Sellable Strain Qty Ordered Qty Allocated U…" at bounding box center [188, 83] width 327 height 98
click at [55, 121] on button "Add New Detail" at bounding box center [44, 122] width 38 height 10
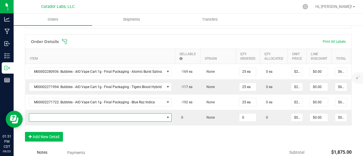
click at [55, 114] on span "NO DATA FOUND" at bounding box center [96, 118] width 135 height 8
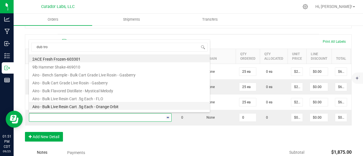
type input "dub trop"
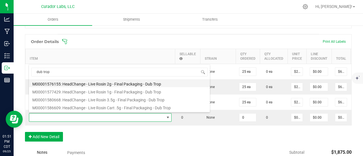
click at [106, 84] on li "M00001576155: HeadChange - Live Rosin 2g - Final Packaging - Dub Trop" at bounding box center [119, 83] width 181 height 8
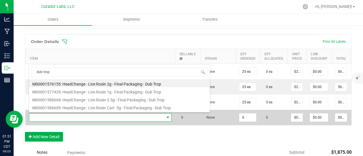
type input "0 ea"
type input "$60.00000"
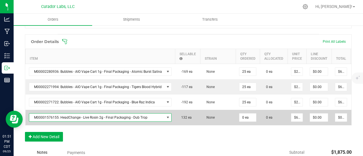
click at [245, 121] on td "0 ea" at bounding box center [248, 117] width 24 height 15
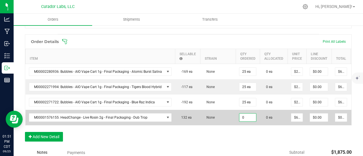
click at [246, 119] on input "0" at bounding box center [248, 118] width 17 height 8
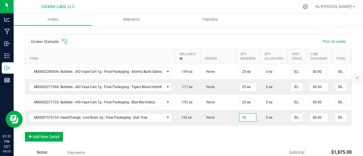
type input "12 ea"
type input "$720.00"
drag, startPoint x: 246, startPoint y: 139, endPoint x: 71, endPoint y: 137, distance: 174.6
click at [245, 140] on div "Order Details Print All Labels Item Sellable Strain Qty Ordered Qty Allocated U…" at bounding box center [188, 90] width 327 height 113
click at [38, 138] on button "Add New Detail" at bounding box center [44, 137] width 38 height 10
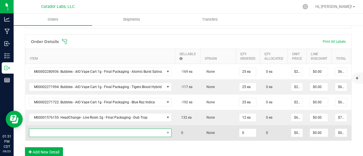
click at [43, 131] on span "NO DATA FOUND" at bounding box center [96, 133] width 135 height 8
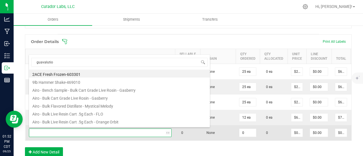
type input "guavalution"
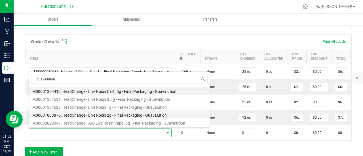
click at [94, 113] on li "M00001803875: HeadChange - Live Rosin 2g - Final Packaging - Guavalution" at bounding box center [119, 115] width 181 height 8
type input "0 ea"
type input "$60.00000"
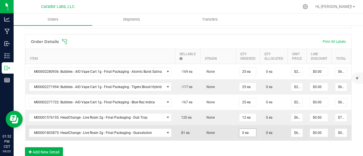
drag, startPoint x: 251, startPoint y: 137, endPoint x: 248, endPoint y: 132, distance: 5.9
click at [251, 136] on td "0 ea" at bounding box center [248, 132] width 24 height 15
click at [248, 132] on input "0" at bounding box center [248, 133] width 17 height 8
type input "12 ea"
type input "$720.00"
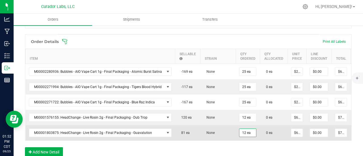
click at [236, 131] on td "12 ea" at bounding box center [248, 132] width 24 height 15
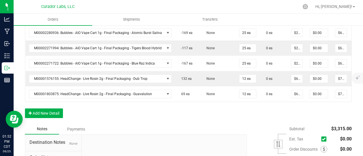
scroll to position [227, 0]
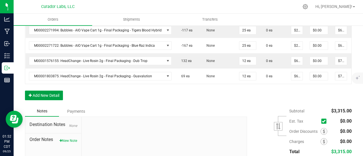
drag, startPoint x: 52, startPoint y: 100, endPoint x: 52, endPoint y: 97, distance: 3.1
click at [52, 100] on button "Add New Detail" at bounding box center [44, 96] width 38 height 10
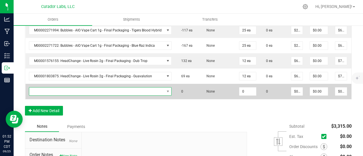
click at [52, 90] on span "NO DATA FOUND" at bounding box center [96, 92] width 135 height 8
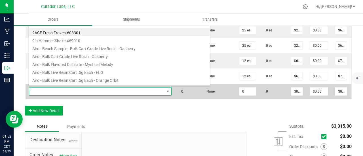
scroll to position [8, 140]
type input "trop mama"
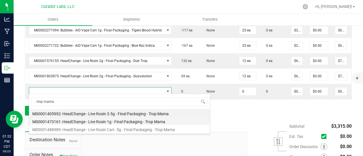
click at [126, 120] on li "M00001473161: HeadChange - Live Rosin 1g - Final Packaging - Trop Mama" at bounding box center [119, 121] width 181 height 8
type input "0 ea"
type input "$32.50000"
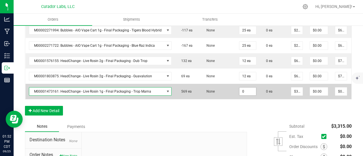
click at [246, 90] on input "0" at bounding box center [248, 92] width 17 height 8
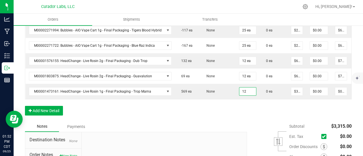
type input "12 ea"
type input "$390.00"
drag, startPoint x: 241, startPoint y: 114, endPoint x: 147, endPoint y: 114, distance: 93.7
click at [240, 114] on div "Order Details Print All Labels Item Sellable Strain Qty Ordered Qty Allocated U…" at bounding box center [188, 50] width 327 height 144
click at [39, 110] on button "Add New Detail" at bounding box center [44, 111] width 38 height 10
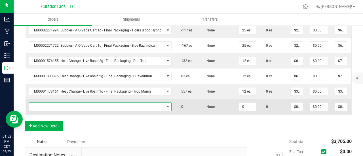
click at [41, 104] on span "NO DATA FOUND" at bounding box center [96, 107] width 135 height 8
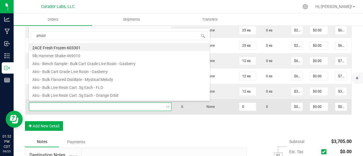
type input "phizzle"
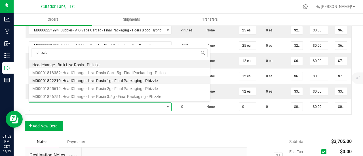
drag, startPoint x: 108, startPoint y: 83, endPoint x: 192, endPoint y: 91, distance: 85.0
click at [108, 82] on li "M00001822210: HeadChange - Live Rosin 1g - Final Packaging - Phizzle" at bounding box center [119, 80] width 181 height 8
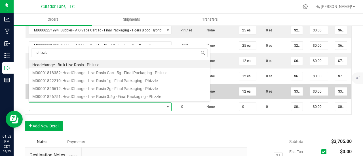
type input "0 ea"
type input "$32.50000"
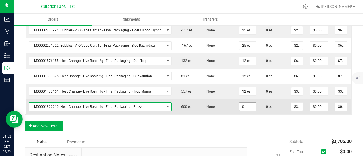
click at [242, 107] on input "0" at bounding box center [248, 107] width 17 height 8
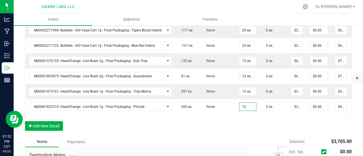
type input "12 ea"
type input "$390.00"
drag, startPoint x: 238, startPoint y: 131, endPoint x: 114, endPoint y: 134, distance: 123.2
click at [237, 131] on div "Order Details Print All Labels Item Sellable Strain Qty Ordered Qty Allocated U…" at bounding box center [188, 57] width 327 height 159
click at [41, 131] on button "Add New Detail" at bounding box center [44, 126] width 38 height 10
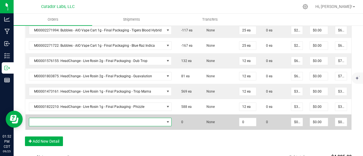
click at [43, 119] on span "NO DATA FOUND" at bounding box center [96, 122] width 135 height 8
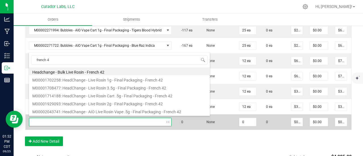
type input "french 42"
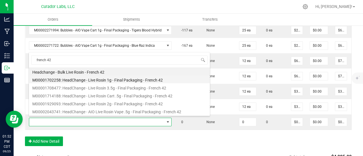
click at [110, 81] on li "M00001702258: HeadChange - Live Rosin 1g - Final Packaging - French 42" at bounding box center [119, 79] width 181 height 8
type input "0 ea"
type input "$32.50000"
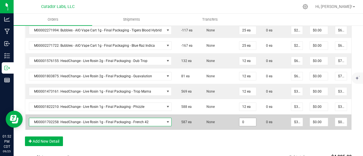
click at [246, 122] on input "0" at bounding box center [248, 122] width 17 height 8
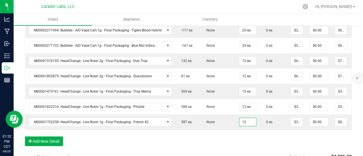
type input "12 ea"
type input "$390.00"
click at [246, 140] on div "Order Details Print All Labels Item Sellable Strain Qty Ordered Qty Allocated U…" at bounding box center [188, 65] width 327 height 175
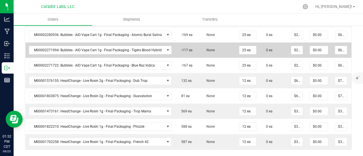
scroll to position [199, 0]
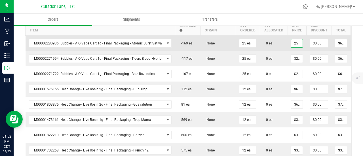
click at [295, 39] on input "25" at bounding box center [296, 43] width 11 height 8
click at [295, 39] on input "22.50" at bounding box center [296, 43] width 11 height 8
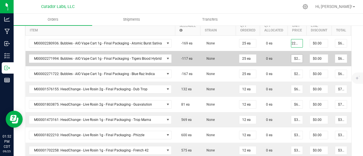
type input "$22.50000"
type input "$562.50"
click at [292, 59] on input "25" at bounding box center [296, 59] width 11 height 8
paste input "2."
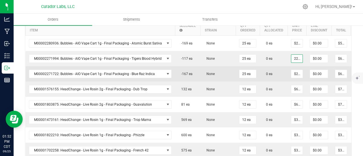
scroll to position [0, 1]
type input "$22.50000"
type input "$562.50"
click at [293, 71] on input "25" at bounding box center [296, 74] width 11 height 8
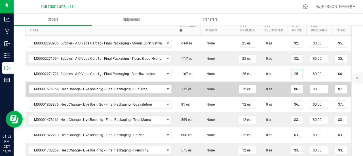
paste input "2."
type input "$22.50000"
type input "$562.50"
click at [293, 85] on input "60" at bounding box center [296, 89] width 11 height 8
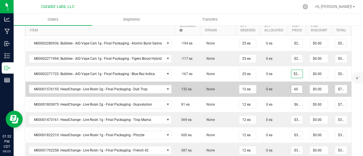
scroll to position [0, 0]
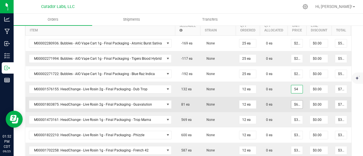
type input "$54.00000"
type input "$648.00"
click at [292, 101] on input "60" at bounding box center [296, 105] width 11 height 8
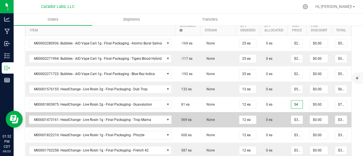
type input "$54.00000"
type input "$648.00"
click at [279, 110] on td "0 ea" at bounding box center [274, 104] width 28 height 15
click at [291, 118] on input "32.5" at bounding box center [296, 120] width 11 height 8
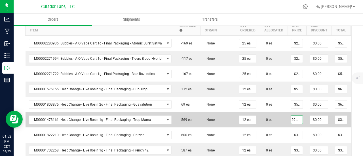
click at [291, 118] on input "29.25" at bounding box center [296, 120] width 11 height 8
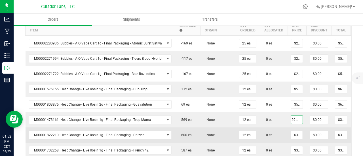
type input "$29.25000"
type input "$351.00"
click at [292, 132] on input "32.5" at bounding box center [296, 135] width 11 height 8
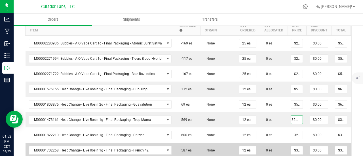
scroll to position [0, 0]
paste input "29.2"
type input "$29.25000"
type input "$351.00"
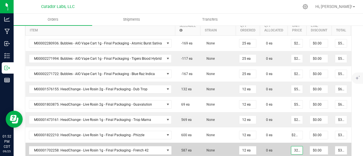
click at [292, 151] on input "32.5" at bounding box center [296, 151] width 11 height 8
paste input "29.2"
type input "$29.25000"
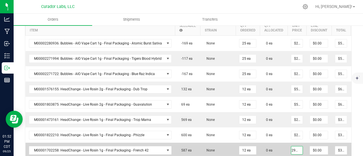
type input "$351.00"
click at [278, 143] on td "0 ea" at bounding box center [274, 150] width 28 height 15
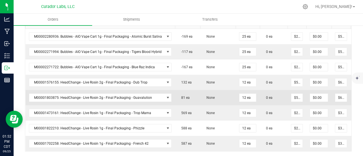
scroll to position [199, 0]
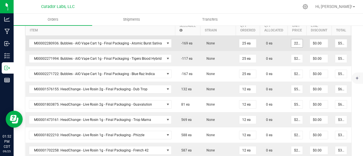
click at [294, 41] on input "22.5" at bounding box center [296, 43] width 11 height 8
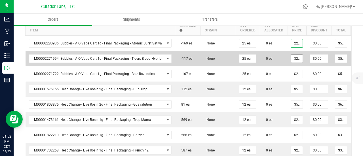
type input "$22.50000"
click at [294, 60] on input "22.5" at bounding box center [296, 59] width 11 height 8
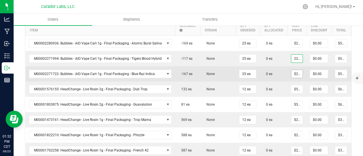
type input "$22.50000"
click at [294, 73] on input "22.5" at bounding box center [296, 74] width 11 height 8
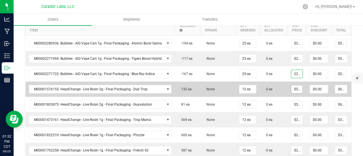
click at [294, 88] on input "$54.00000" at bounding box center [296, 89] width 11 height 8
type input "$22.50000"
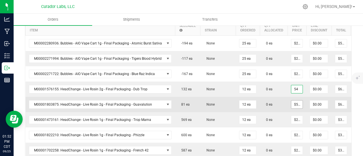
type input "$54.00000"
click at [296, 103] on input "54" at bounding box center [296, 105] width 11 height 8
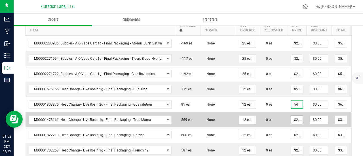
type input "$54.00000"
click at [296, 119] on input "29.25" at bounding box center [296, 120] width 11 height 8
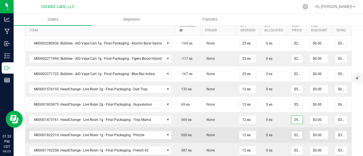
type input "$29.25000"
type input "29.25"
click at [293, 131] on input "29.25" at bounding box center [296, 135] width 11 height 8
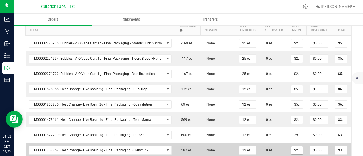
type input "29.25"
type input "$29.25000"
click at [294, 147] on input "29.25" at bounding box center [296, 151] width 11 height 8
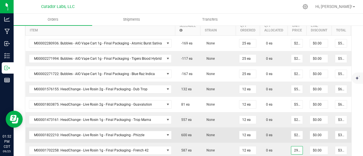
type input "$29.25000"
click at [288, 134] on td "$29.25000" at bounding box center [297, 135] width 19 height 15
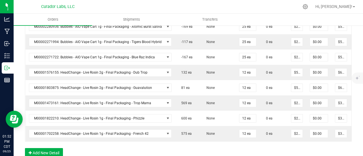
scroll to position [147, 0]
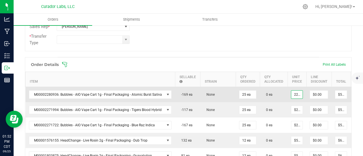
click at [293, 93] on input "22.5" at bounding box center [296, 95] width 11 height 8
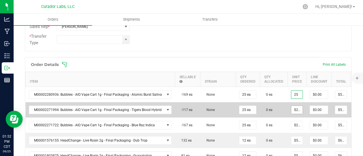
type input "$25.00000"
type input "$625.00"
click at [293, 108] on input "22.5" at bounding box center [296, 110] width 11 height 8
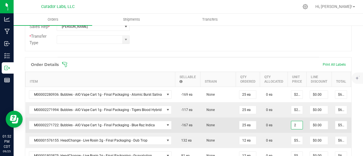
click at [294, 126] on input "2" at bounding box center [296, 125] width 11 height 8
click at [279, 119] on td "0 ea" at bounding box center [274, 125] width 28 height 15
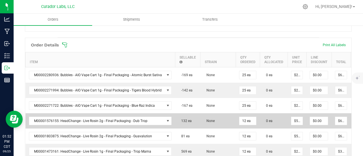
scroll to position [176, 0]
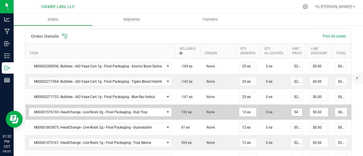
click at [295, 110] on input "54" at bounding box center [296, 112] width 11 height 8
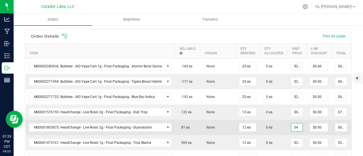
click at [295, 125] on input "54" at bounding box center [296, 128] width 11 height 8
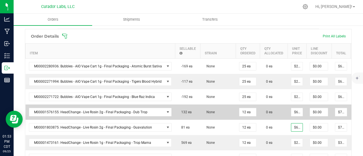
click at [275, 116] on td "0 ea" at bounding box center [274, 112] width 28 height 15
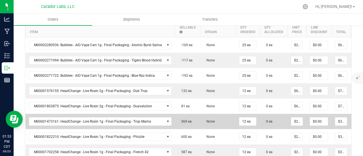
scroll to position [204, 0]
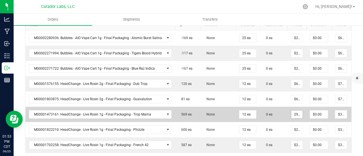
click at [291, 111] on input "29.25" at bounding box center [296, 115] width 11 height 8
click at [291, 111] on input "32.50" at bounding box center [296, 115] width 11 height 8
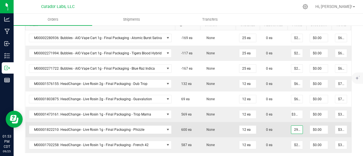
click at [291, 129] on input "29.25" at bounding box center [296, 130] width 11 height 8
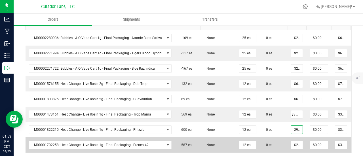
scroll to position [0, 0]
paste input "32."
click at [293, 145] on input "29.25" at bounding box center [296, 145] width 11 height 8
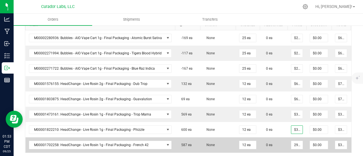
paste input "32."
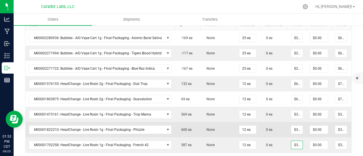
click at [276, 131] on td "0 ea" at bounding box center [274, 129] width 28 height 15
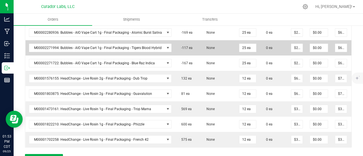
scroll to position [204, 0]
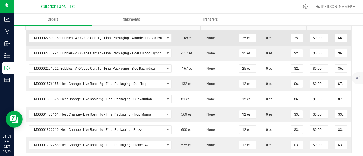
click at [293, 39] on input "25" at bounding box center [296, 38] width 11 height 8
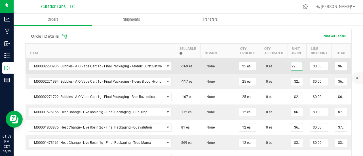
click at [295, 68] on input "22.50" at bounding box center [296, 66] width 11 height 8
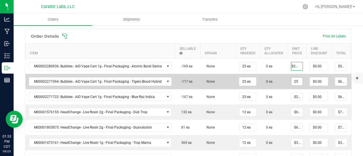
click at [294, 83] on input "25" at bounding box center [296, 82] width 11 height 8
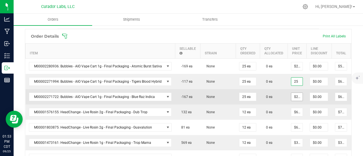
paste input "2."
click at [293, 93] on input "25" at bounding box center [296, 97] width 11 height 8
paste input "2."
drag, startPoint x: 269, startPoint y: 93, endPoint x: 273, endPoint y: 97, distance: 6.3
click at [269, 95] on span "0 ea" at bounding box center [267, 97] width 9 height 4
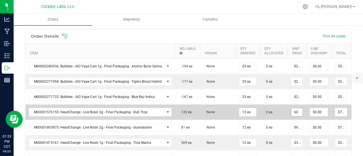
click at [291, 108] on input "60" at bounding box center [296, 112] width 11 height 8
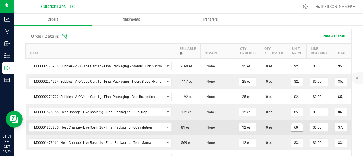
click at [293, 124] on input "60" at bounding box center [296, 128] width 11 height 8
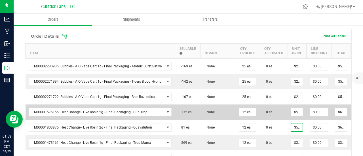
click at [278, 118] on td "0 ea" at bounding box center [274, 112] width 28 height 15
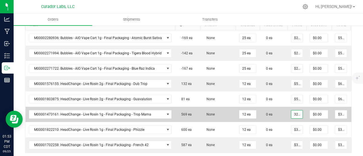
click at [291, 112] on input "32.5" at bounding box center [296, 115] width 11 height 8
click at [291, 112] on input "29.25" at bounding box center [296, 115] width 11 height 8
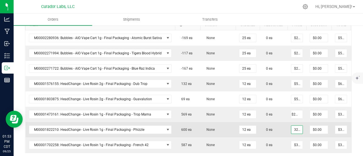
click at [295, 127] on input "32.5" at bounding box center [296, 130] width 11 height 8
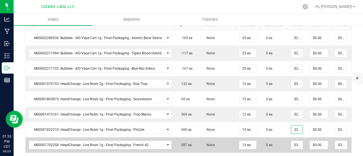
paste input "29.2"
click at [295, 143] on input "32.5" at bounding box center [296, 145] width 11 height 8
paste input "29.2"
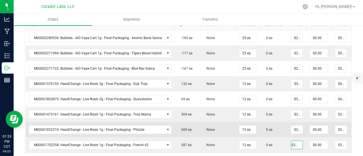
click at [269, 131] on td "0 ea" at bounding box center [274, 129] width 28 height 15
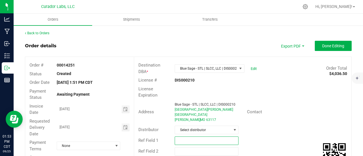
click at [213, 137] on input "text" at bounding box center [207, 141] width 64 height 9
click at [319, 52] on outbound-order-header "Order details Export PDF Done Editing Order # 00014251 Status Created Order Dat…" at bounding box center [188, 122] width 327 height 163
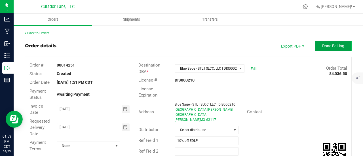
click at [319, 50] on button "Done Editing" at bounding box center [333, 46] width 37 height 10
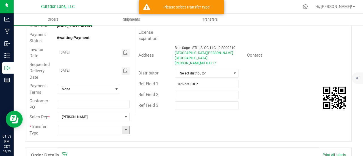
click at [126, 128] on span at bounding box center [126, 130] width 5 height 5
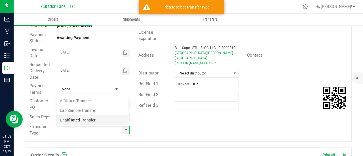
click at [81, 122] on li "Unaffiliated Transfer" at bounding box center [92, 121] width 72 height 10
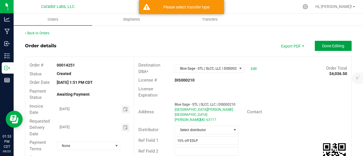
click at [322, 44] on span "Done Editing" at bounding box center [333, 46] width 22 height 5
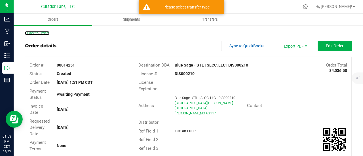
click at [49, 34] on link "Back to Orders" at bounding box center [37, 33] width 24 height 4
